Goal: Information Seeking & Learning: Compare options

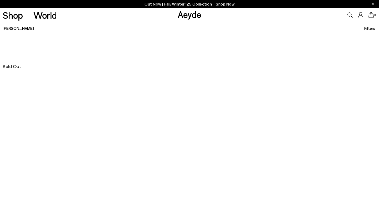
click at [7, 28] on link "Magda" at bounding box center [18, 28] width 31 height 5
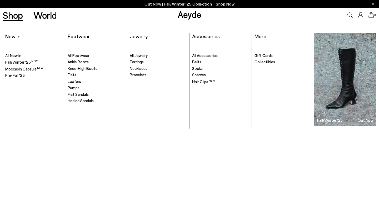
click at [9, 17] on link "Shop" at bounding box center [13, 15] width 20 height 9
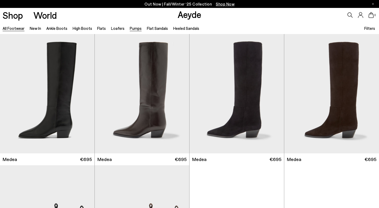
click at [132, 26] on link "Pumps" at bounding box center [136, 28] width 12 height 5
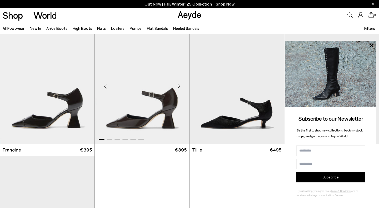
scroll to position [156, 0]
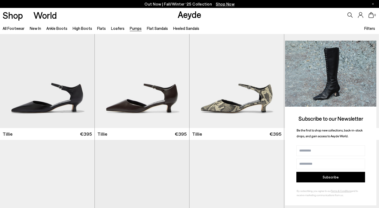
click at [372, 44] on icon at bounding box center [371, 45] width 3 height 3
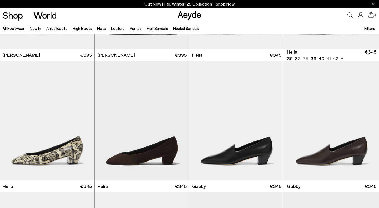
scroll to position [292, 0]
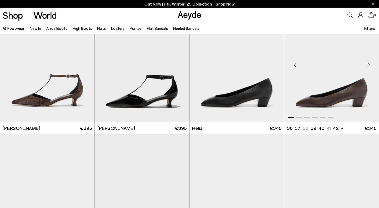
click at [368, 63] on div "Next slide" at bounding box center [369, 65] width 16 height 16
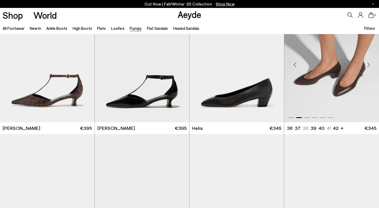
click at [368, 63] on div "Next slide" at bounding box center [369, 65] width 16 height 16
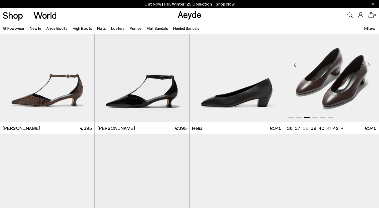
click at [368, 63] on div "Next slide" at bounding box center [369, 65] width 16 height 16
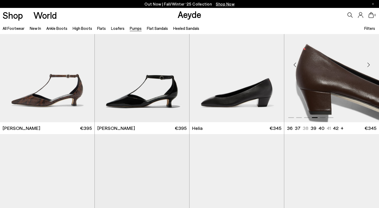
click at [368, 63] on div "Next slide" at bounding box center [369, 65] width 16 height 16
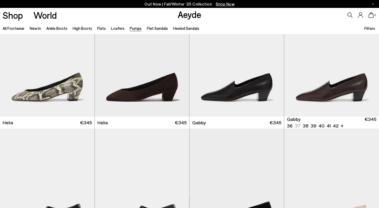
scroll to position [429, 0]
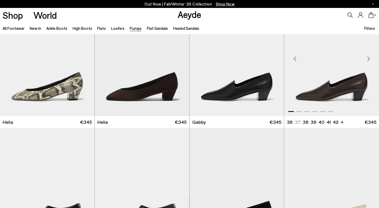
click at [368, 59] on div "Next slide" at bounding box center [369, 59] width 16 height 16
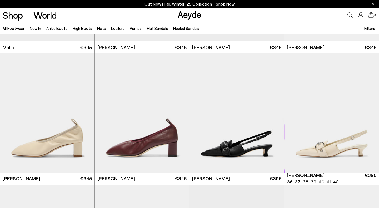
scroll to position [1036, 0]
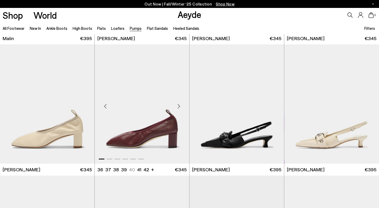
click at [178, 105] on div "Next slide" at bounding box center [179, 106] width 16 height 16
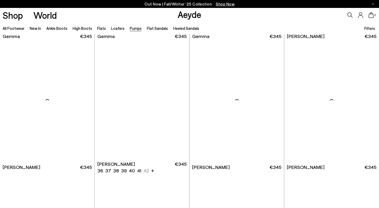
scroll to position [1966, 0]
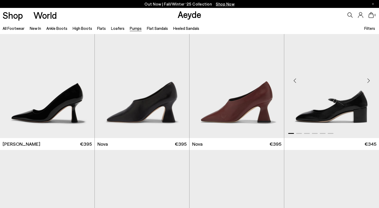
scroll to position [2094, 0]
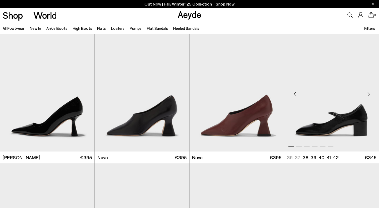
click at [368, 92] on div "Next slide" at bounding box center [369, 94] width 16 height 16
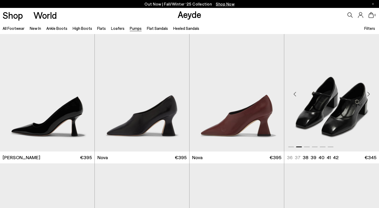
click at [368, 92] on div "Next slide" at bounding box center [369, 94] width 16 height 16
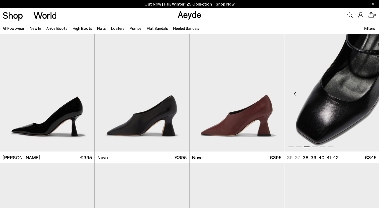
click at [368, 92] on div "Next slide" at bounding box center [369, 94] width 16 height 16
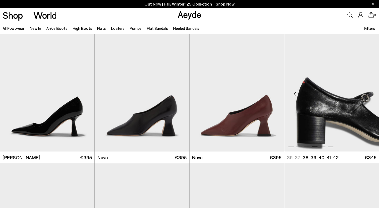
click at [368, 92] on div "Next slide" at bounding box center [369, 94] width 16 height 16
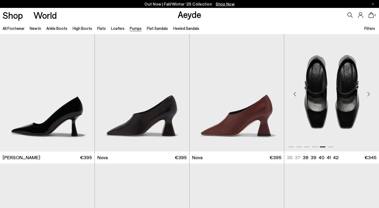
click at [368, 92] on div "Next slide" at bounding box center [369, 94] width 16 height 16
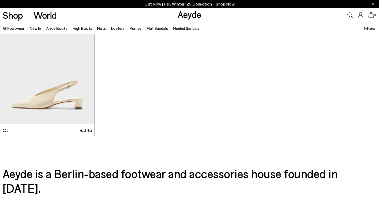
scroll to position [2376, 0]
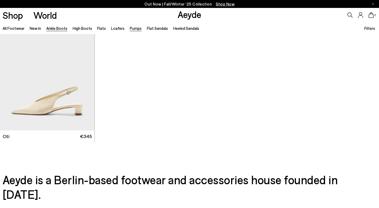
click at [59, 27] on link "Ankle Boots" at bounding box center [56, 28] width 21 height 5
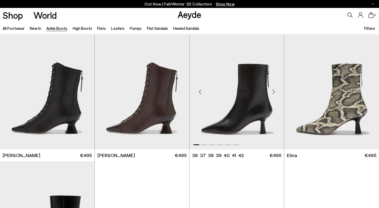
scroll to position [50, 0]
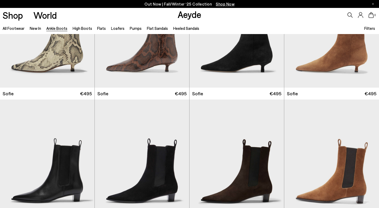
scroll to position [702, 0]
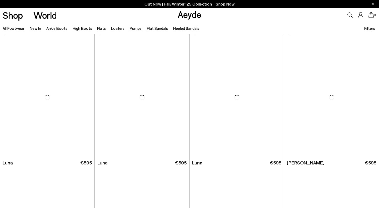
scroll to position [1388, 0]
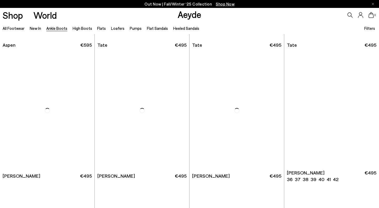
scroll to position [2209, 0]
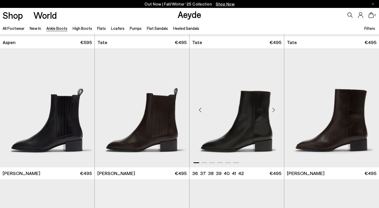
click at [273, 109] on div "Next slide" at bounding box center [274, 110] width 16 height 16
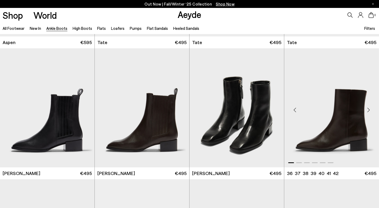
scroll to position [2197, 0]
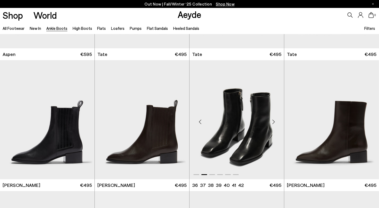
click at [274, 120] on div "Next slide" at bounding box center [274, 122] width 16 height 16
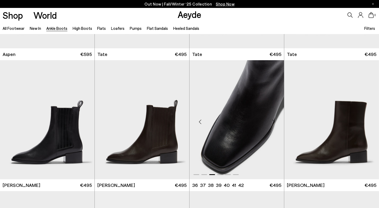
click at [274, 120] on div "Next slide" at bounding box center [274, 122] width 16 height 16
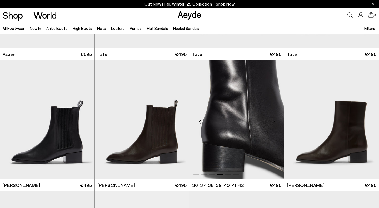
click at [274, 120] on div "Next slide" at bounding box center [274, 122] width 16 height 16
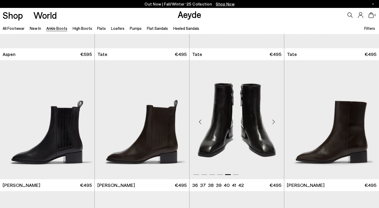
click at [274, 120] on div "Next slide" at bounding box center [274, 122] width 16 height 16
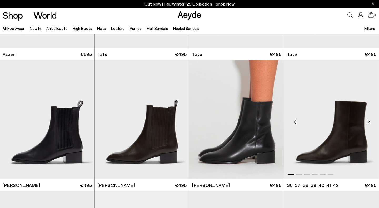
click at [370, 122] on div "Next slide" at bounding box center [369, 122] width 16 height 16
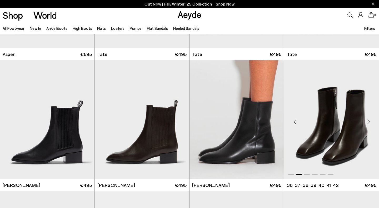
click at [370, 122] on div "Next slide" at bounding box center [369, 122] width 16 height 16
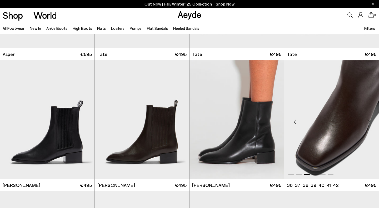
click at [370, 122] on div "Next slide" at bounding box center [369, 122] width 16 height 16
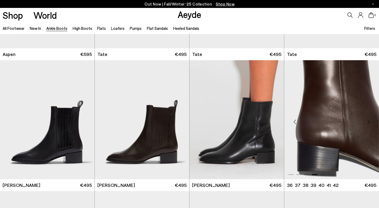
click at [370, 122] on div "Next slide" at bounding box center [369, 122] width 16 height 16
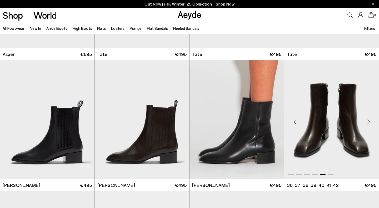
click at [370, 122] on div "Next slide" at bounding box center [369, 122] width 16 height 16
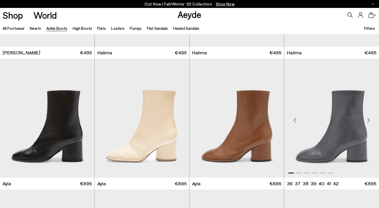
scroll to position [1414, 0]
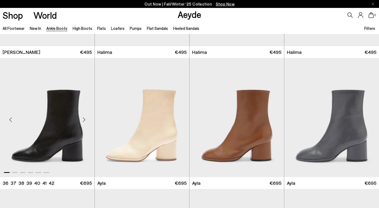
click at [83, 120] on div "Next slide" at bounding box center [84, 119] width 16 height 16
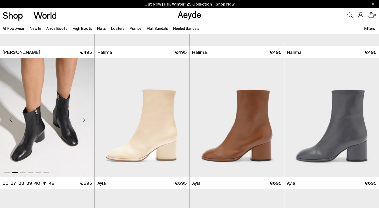
click at [83, 120] on div "Next slide" at bounding box center [84, 119] width 16 height 16
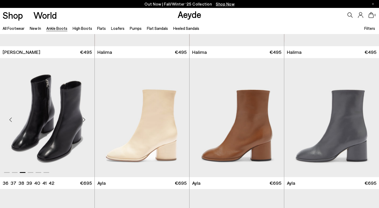
click at [83, 120] on div "Next slide" at bounding box center [84, 119] width 16 height 16
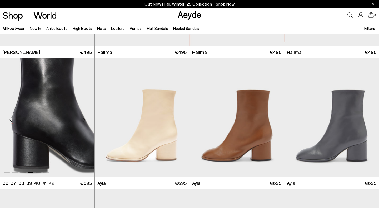
click at [83, 120] on div "Next slide" at bounding box center [84, 119] width 16 height 16
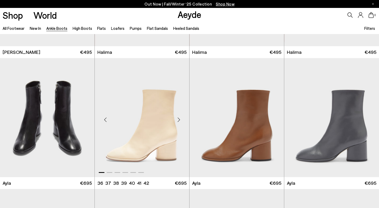
click at [180, 118] on div "Next slide" at bounding box center [179, 119] width 16 height 16
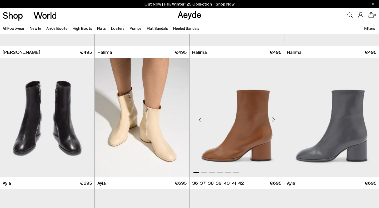
click at [273, 118] on div "Next slide" at bounding box center [274, 119] width 16 height 16
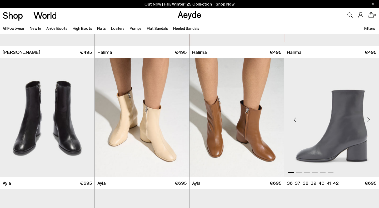
click at [370, 118] on div "Next slide" at bounding box center [369, 119] width 16 height 16
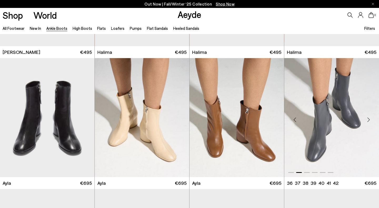
click at [370, 118] on div "Next slide" at bounding box center [369, 119] width 16 height 16
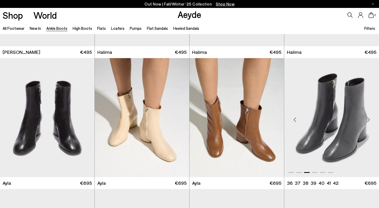
click at [370, 118] on div "Next slide" at bounding box center [369, 119] width 16 height 16
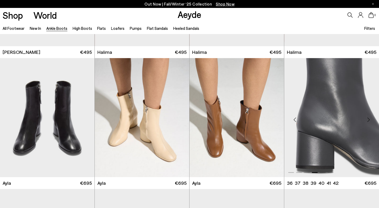
click at [370, 118] on div "Next slide" at bounding box center [369, 119] width 16 height 16
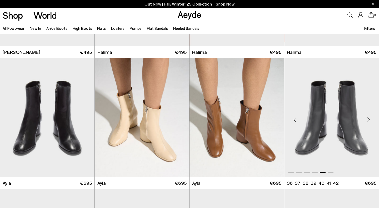
click at [370, 118] on div "Next slide" at bounding box center [369, 119] width 16 height 16
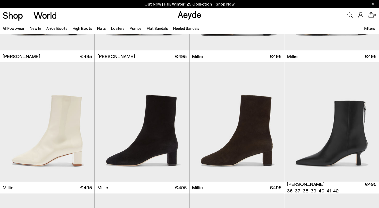
scroll to position [1011, 0]
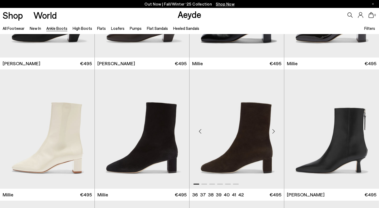
click at [273, 132] on div "Next slide" at bounding box center [274, 131] width 16 height 16
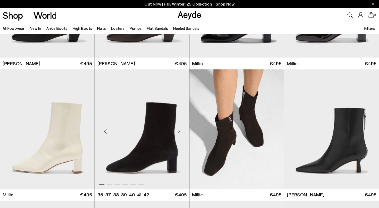
click at [178, 129] on div "Next slide" at bounding box center [179, 131] width 16 height 16
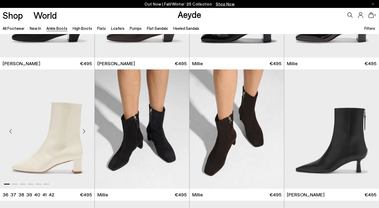
click at [84, 130] on div "Next slide" at bounding box center [84, 131] width 16 height 16
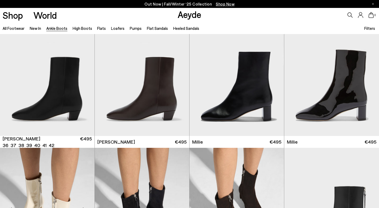
scroll to position [901, 0]
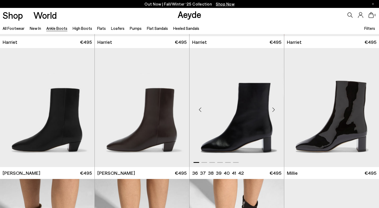
click at [273, 109] on div "Next slide" at bounding box center [274, 110] width 16 height 16
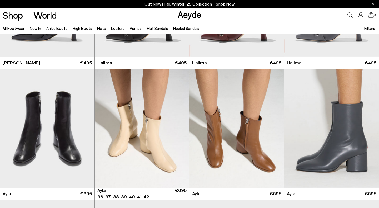
scroll to position [1404, 0]
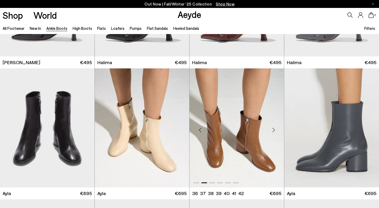
click at [273, 129] on div "Next slide" at bounding box center [274, 130] width 16 height 16
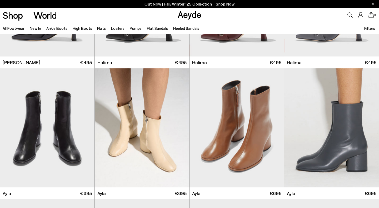
click at [184, 29] on link "Heeled Sandals" at bounding box center [186, 28] width 26 height 5
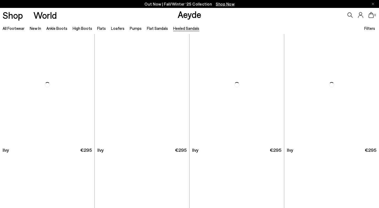
scroll to position [806, 0]
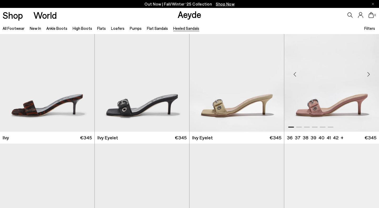
click at [368, 73] on div "Next slide" at bounding box center [369, 74] width 16 height 16
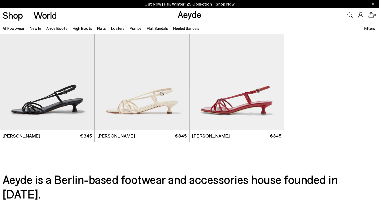
scroll to position [1200, 0]
click at [83, 73] on div "Next slide" at bounding box center [84, 72] width 16 height 16
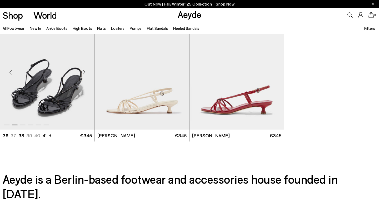
click at [83, 73] on div "Next slide" at bounding box center [84, 72] width 16 height 16
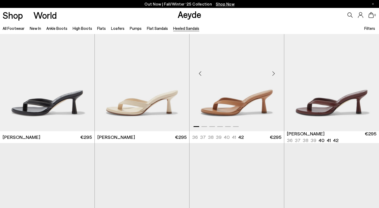
scroll to position [419, 0]
